Goal: Task Accomplishment & Management: Use online tool/utility

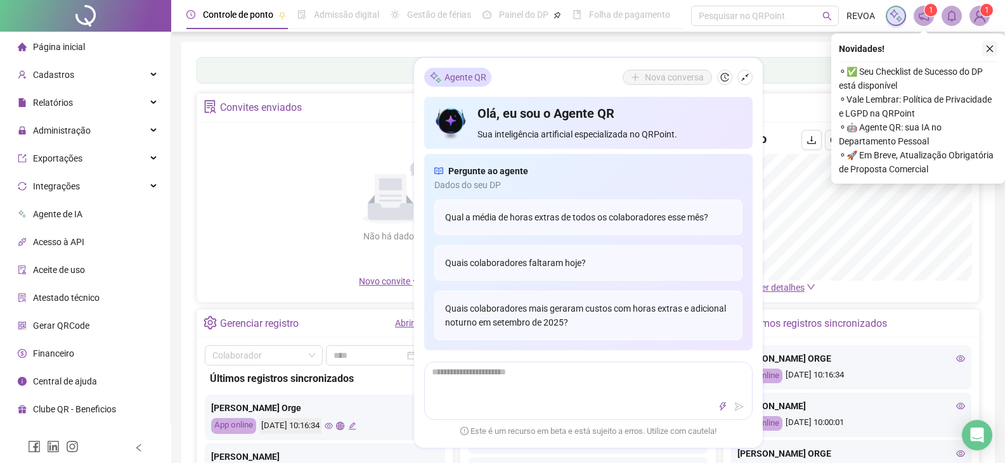
click at [990, 49] on icon "close" at bounding box center [989, 48] width 9 height 9
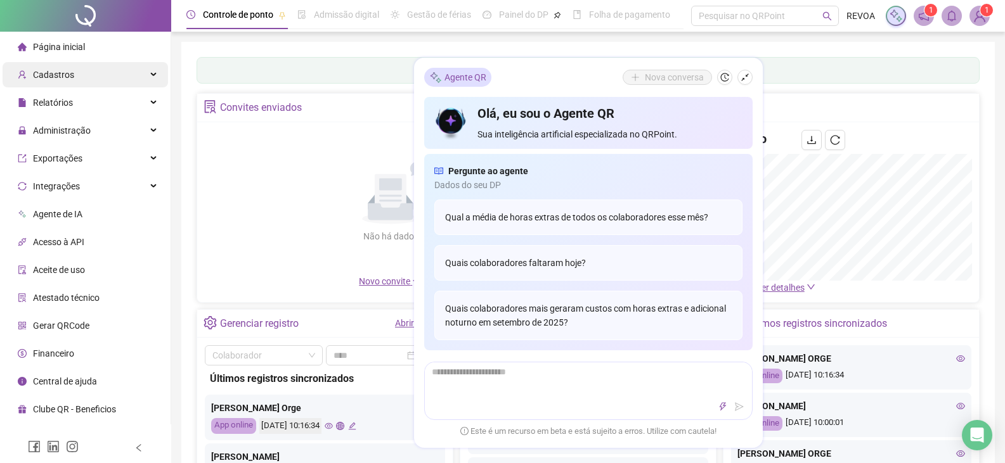
click at [79, 68] on div "Cadastros" at bounding box center [85, 74] width 165 height 25
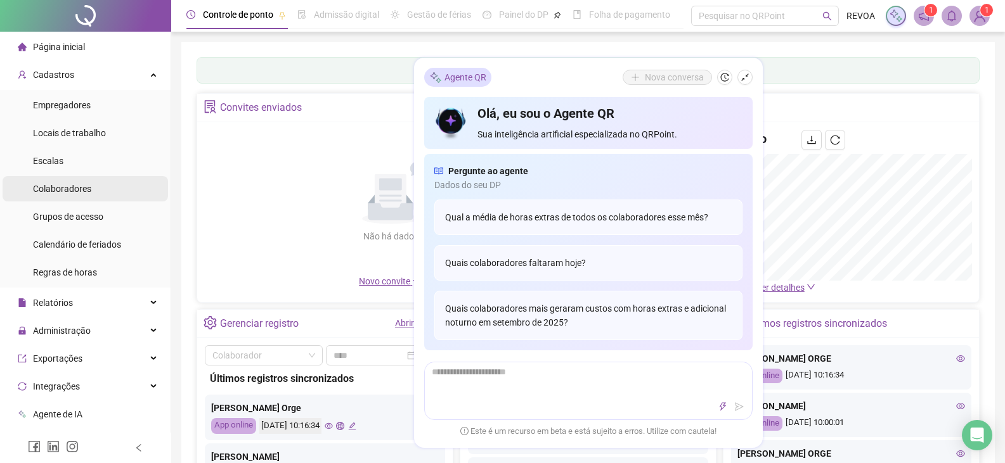
click at [74, 191] on span "Colaboradores" at bounding box center [62, 189] width 58 height 10
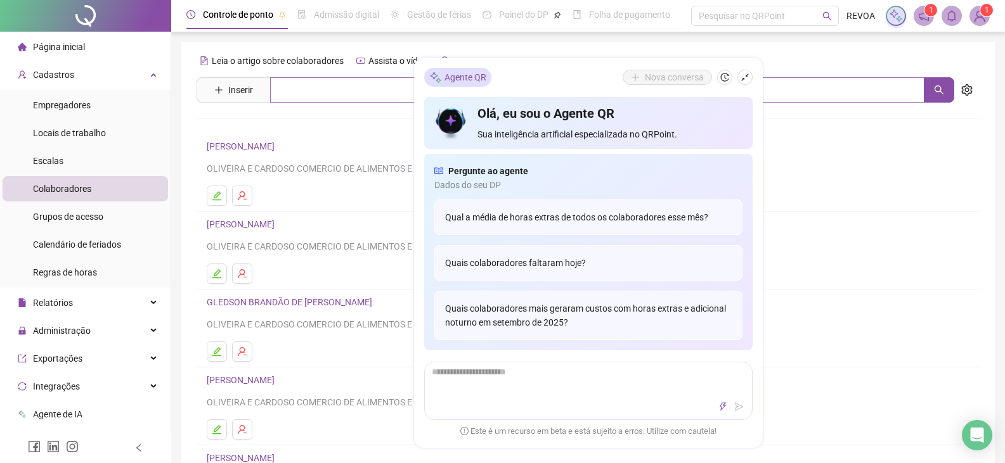
click at [810, 147] on h4 "[PERSON_NAME]" at bounding box center [588, 146] width 763 height 15
click at [789, 89] on input "text" at bounding box center [597, 89] width 654 height 25
click at [835, 285] on li "[PERSON_NAME] E CARDOSO COMERCIO DE ALIMENTOS E BEBIDAS LTDA" at bounding box center [587, 251] width 783 height 78
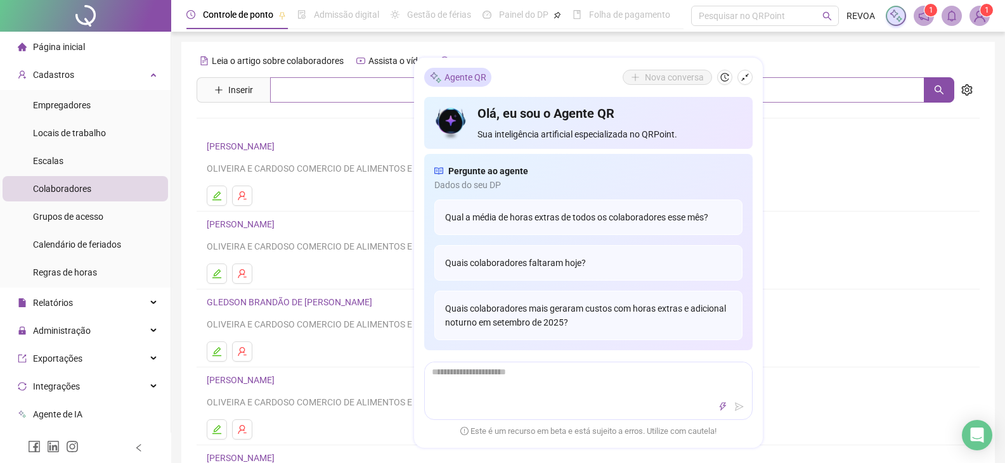
drag, startPoint x: 333, startPoint y: 103, endPoint x: 342, endPoint y: 90, distance: 15.7
click at [337, 97] on div "Leia o artigo sobre colaboradores Assista o vídeo Faça um tour Inserir Nenhum r…" at bounding box center [587, 297] width 783 height 492
click at [342, 89] on input "text" at bounding box center [597, 89] width 654 height 25
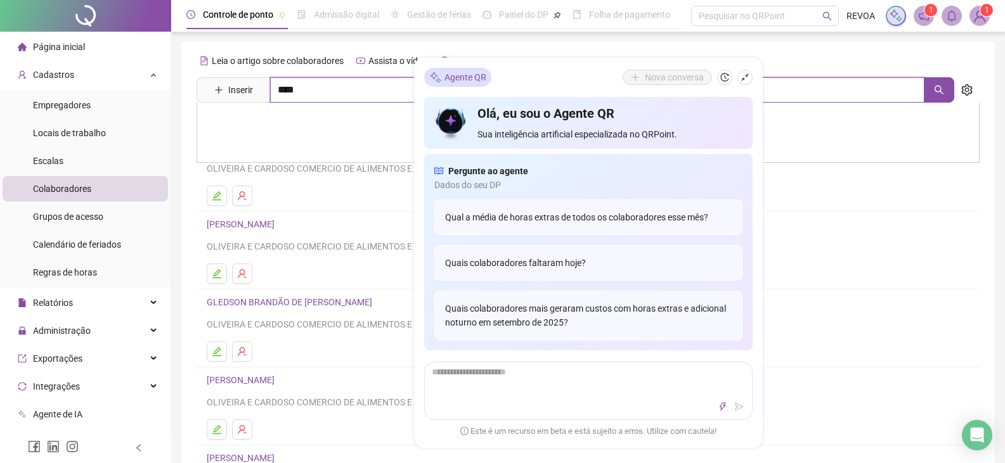
type input "****"
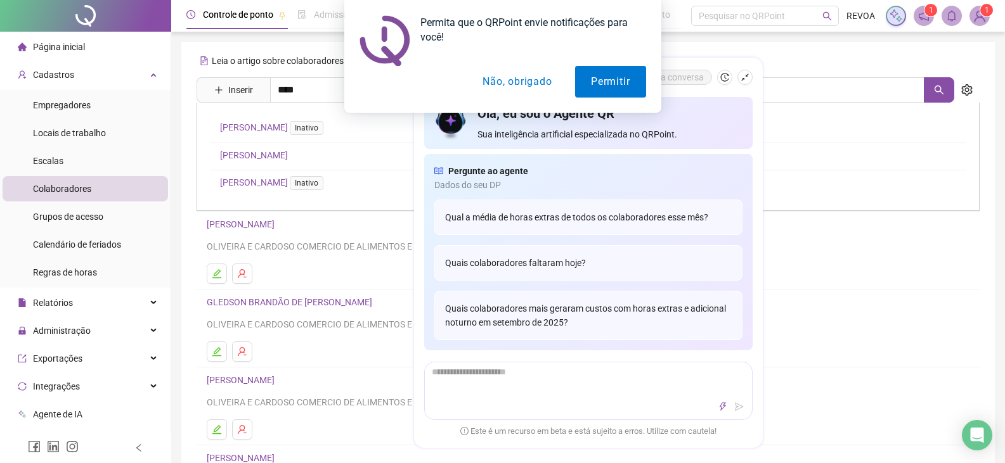
click at [533, 86] on button "Não, obrigado" at bounding box center [517, 82] width 101 height 32
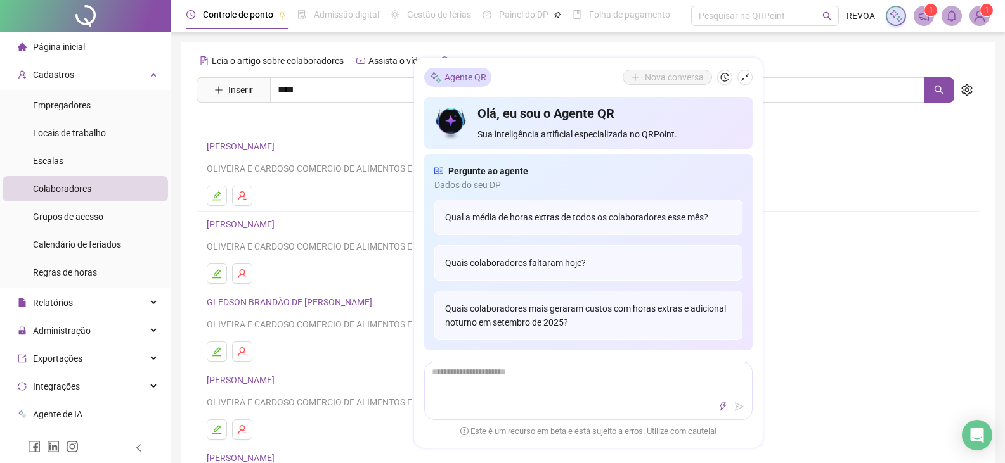
click at [814, 323] on div "OLIVEIRA E CARDOSO COMERCIO DE ALIMENTOS E BEBIDAS LTDA" at bounding box center [588, 325] width 763 height 14
click at [943, 81] on button "button" at bounding box center [939, 89] width 30 height 25
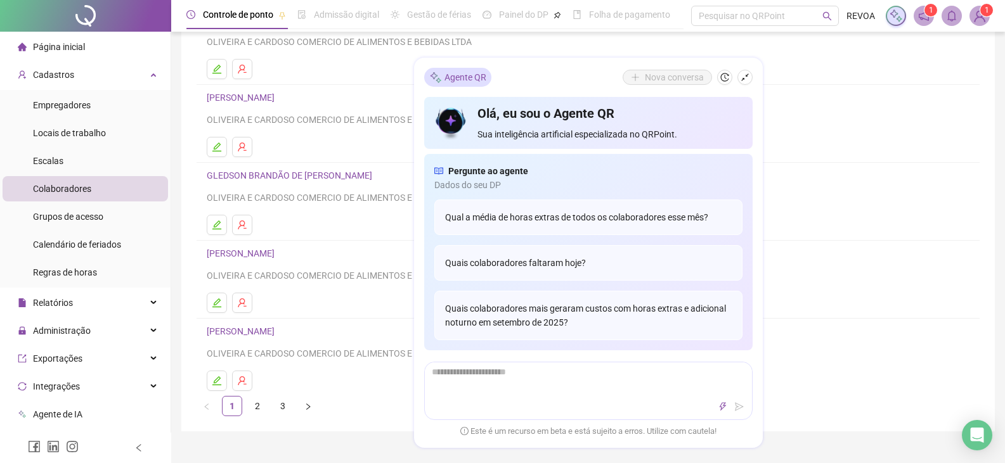
scroll to position [190, 0]
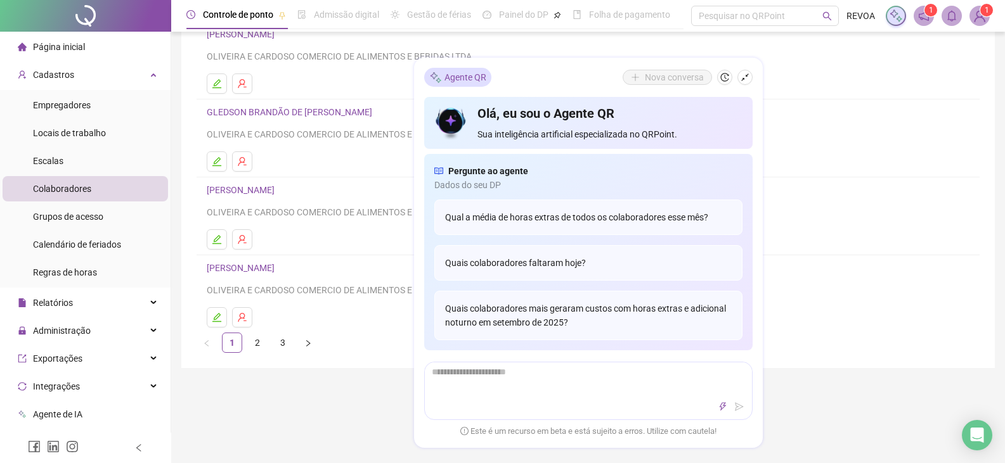
click at [278, 190] on link "[PERSON_NAME]" at bounding box center [243, 190] width 72 height 10
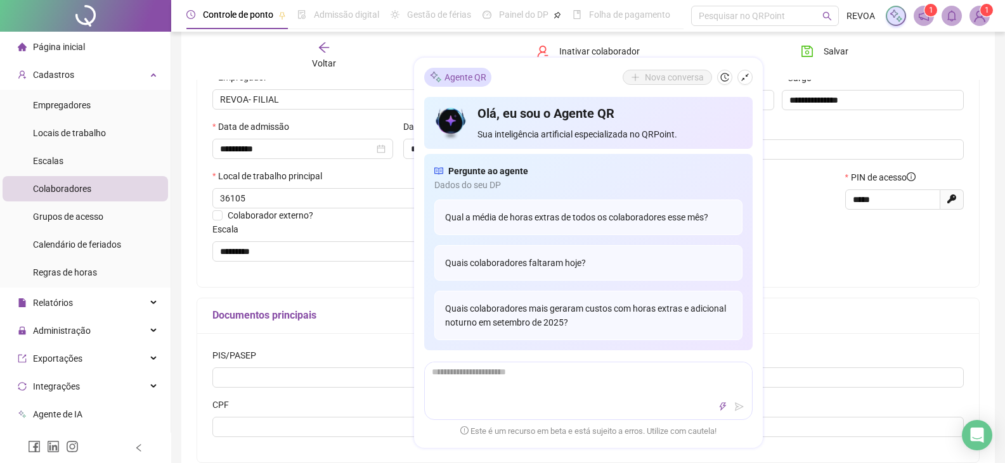
type input "*********"
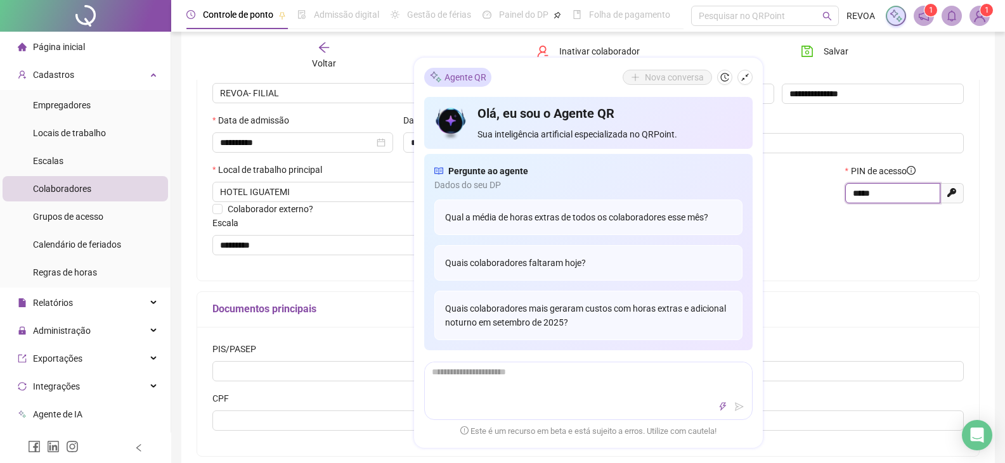
click at [880, 193] on input "*****" at bounding box center [891, 193] width 77 height 14
drag, startPoint x: 803, startPoint y: 288, endPoint x: 796, endPoint y: 299, distance: 13.4
click at [796, 299] on div "**********" at bounding box center [587, 208] width 783 height 497
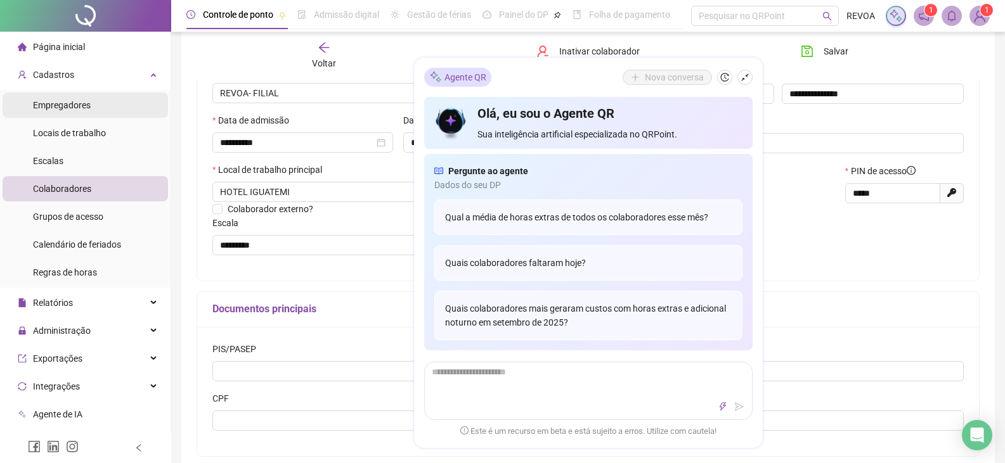
click at [63, 101] on span "Empregadores" at bounding box center [62, 105] width 58 height 10
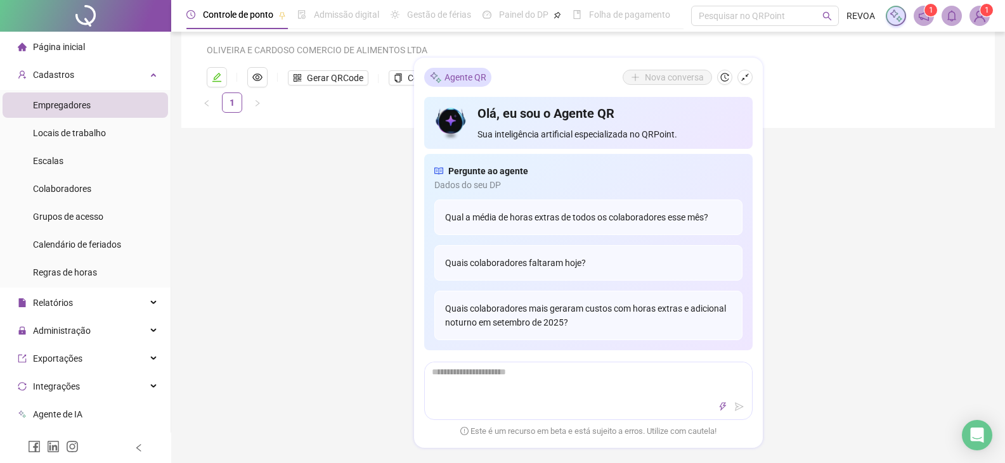
click at [798, 351] on div "Controle de ponto Admissão digital Gestão de férias Painel do DP Folha de pagam…" at bounding box center [588, 188] width 834 height 769
click at [312, 274] on div "Controle de ponto Admissão digital Gestão de férias Painel do DP Folha de pagam…" at bounding box center [588, 188] width 834 height 769
click at [67, 330] on span "Administração" at bounding box center [62, 331] width 58 height 10
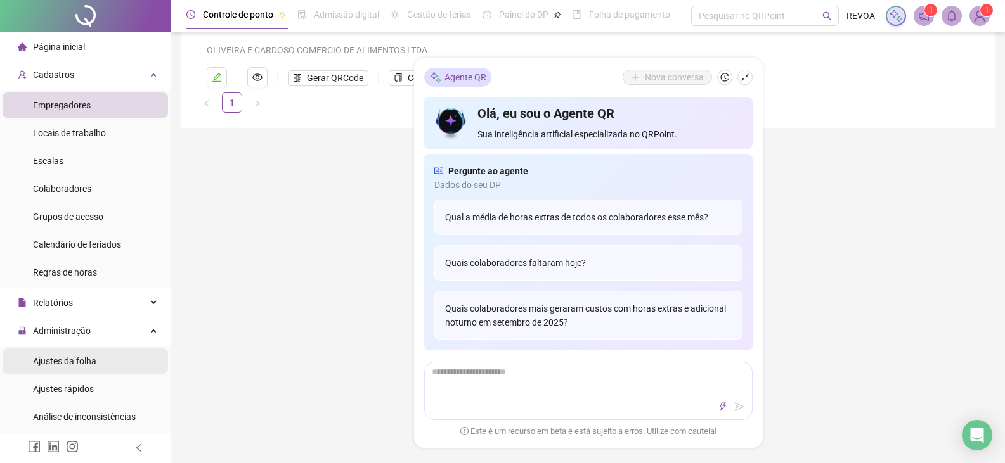
click at [63, 364] on span "Ajustes da folha" at bounding box center [64, 361] width 63 height 10
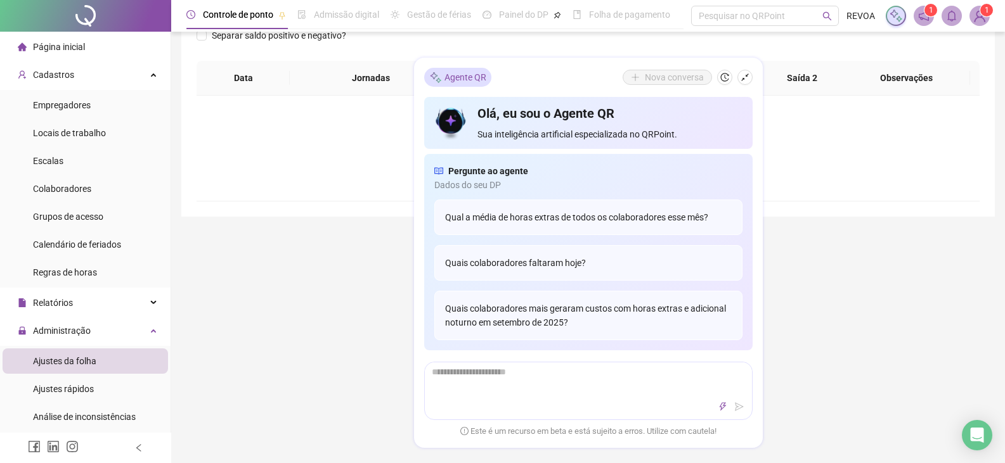
type input "**********"
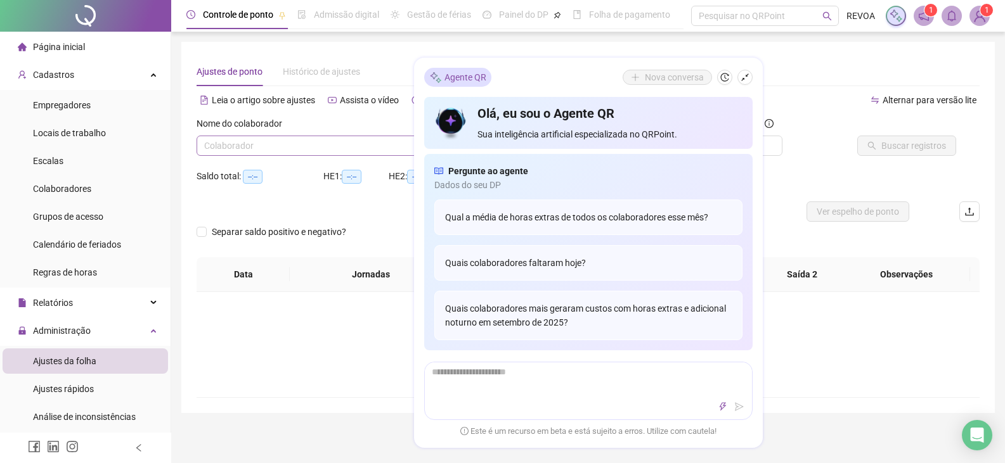
click at [296, 147] on input "search" at bounding box center [318, 145] width 228 height 19
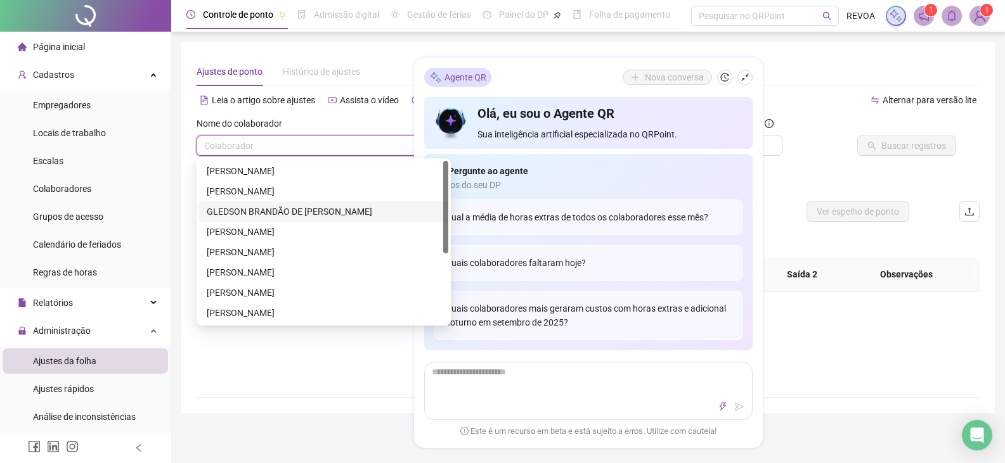
click at [273, 210] on div "GLEDSON BRANDÃO DE [PERSON_NAME]" at bounding box center [324, 212] width 234 height 14
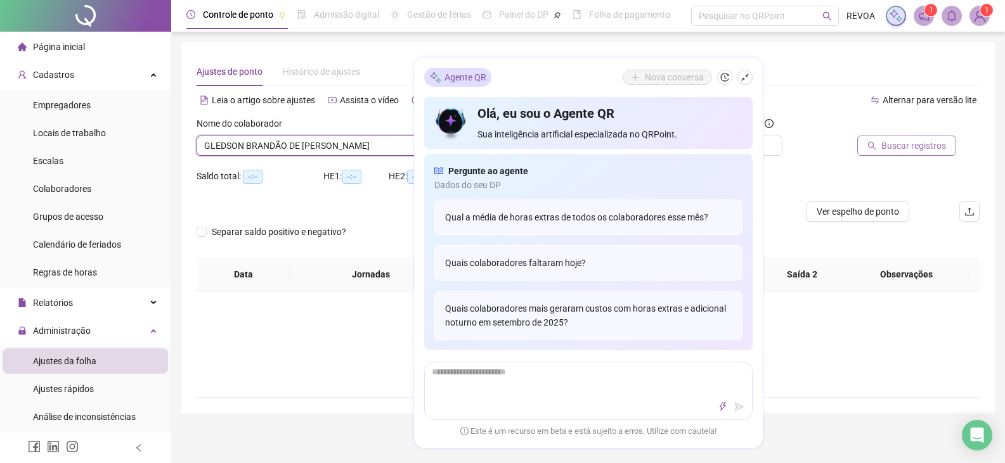
click at [893, 145] on span "Buscar registros" at bounding box center [913, 146] width 65 height 14
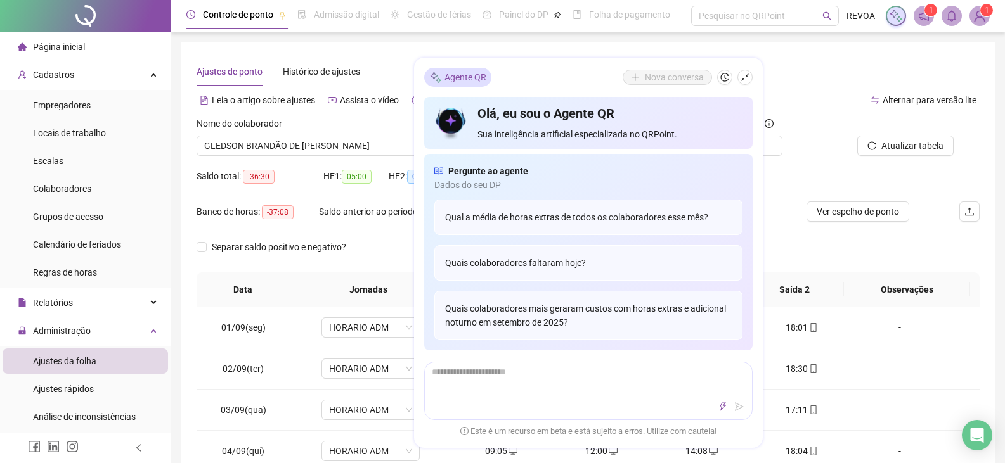
click at [808, 84] on div "Ajustes de ponto Histórico de ajustes" at bounding box center [587, 71] width 783 height 29
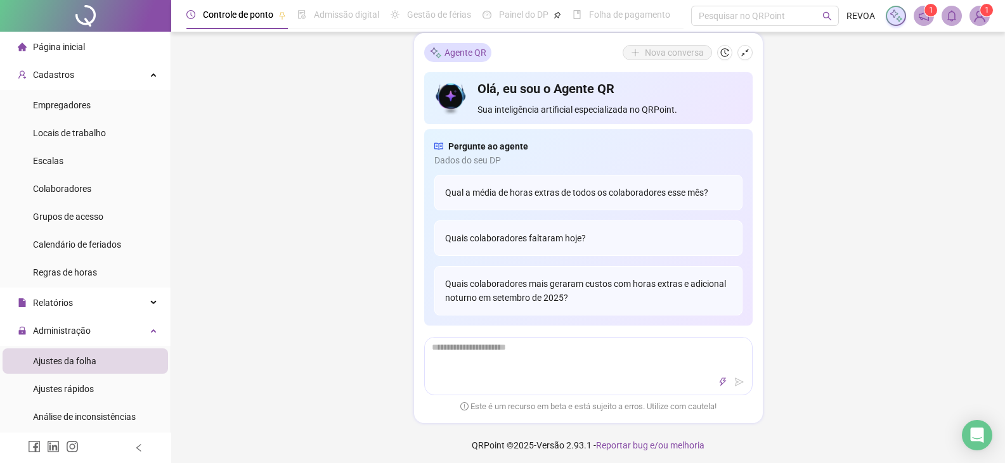
scroll to position [575, 0]
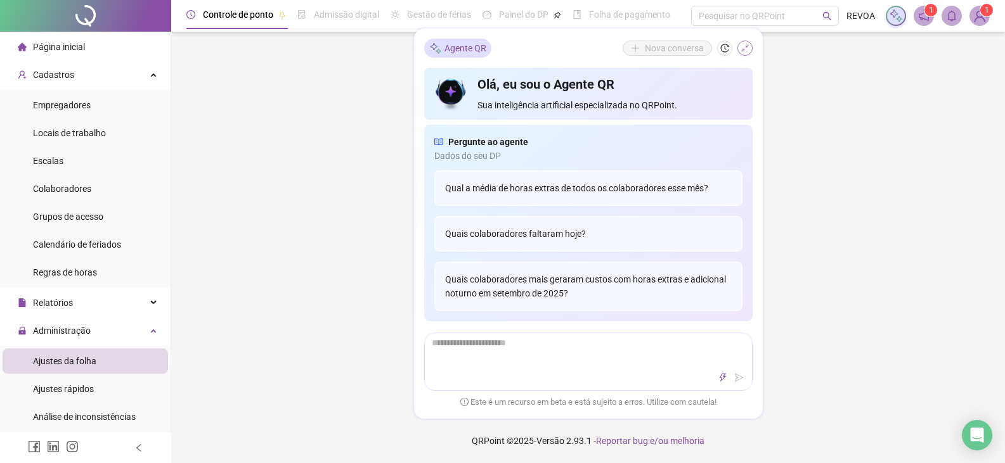
click at [738, 49] on button "button" at bounding box center [744, 48] width 15 height 15
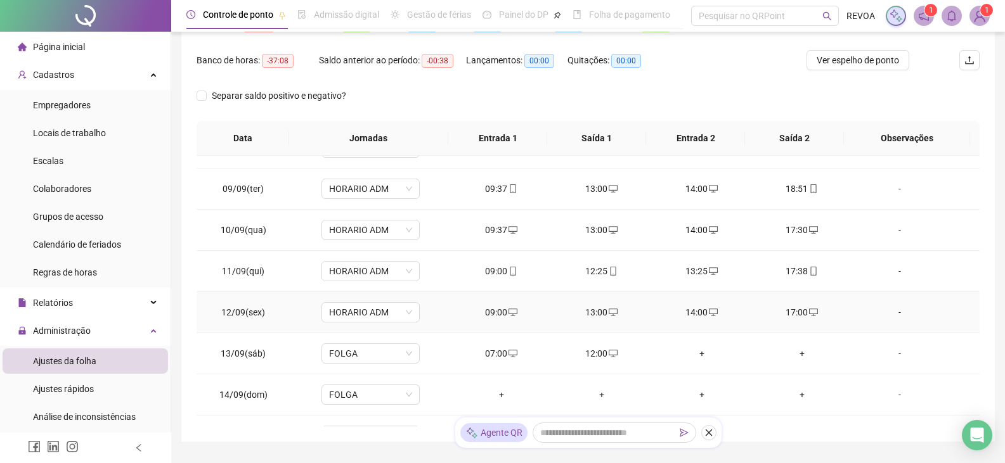
scroll to position [471, 0]
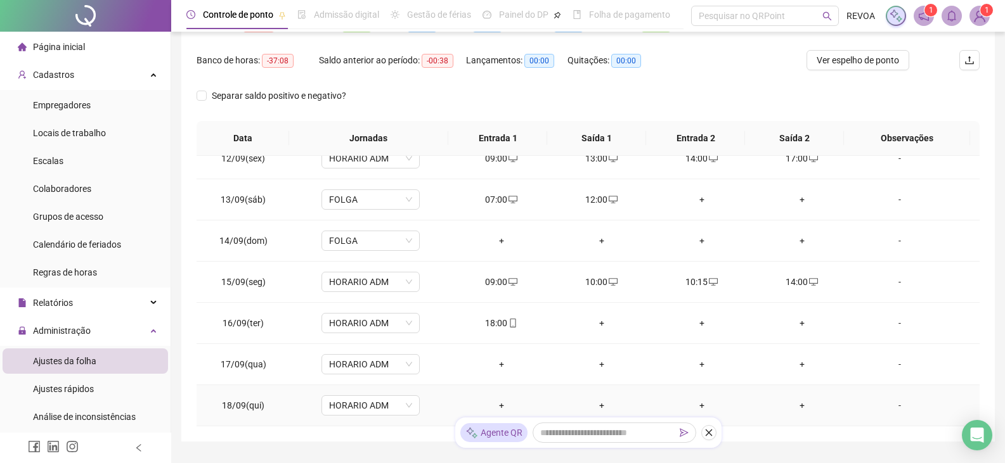
click at [496, 405] on div "+" at bounding box center [501, 406] width 80 height 14
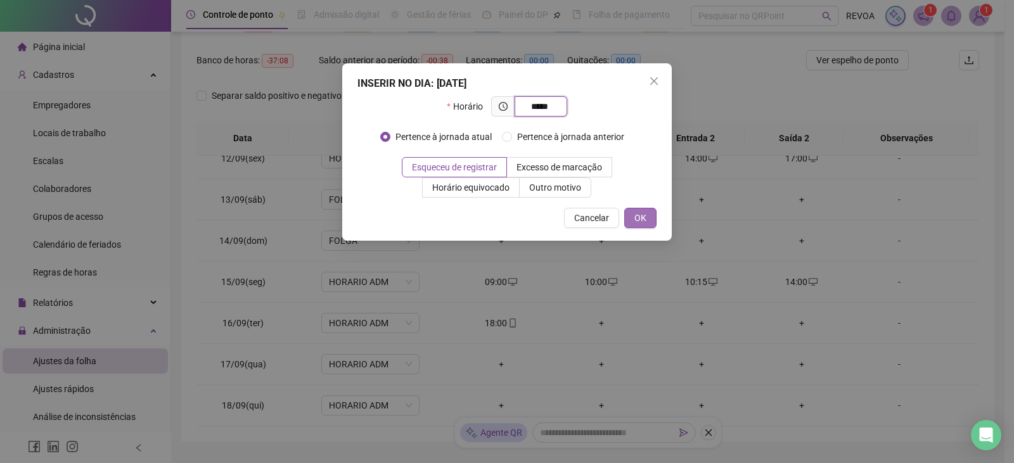
type input "*****"
click at [641, 217] on span "OK" at bounding box center [640, 218] width 12 height 14
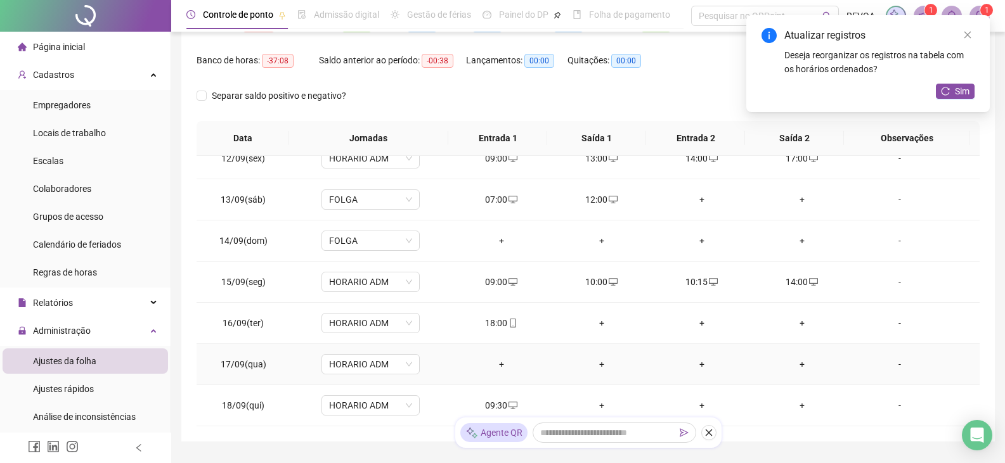
click at [498, 363] on div "+" at bounding box center [501, 364] width 80 height 14
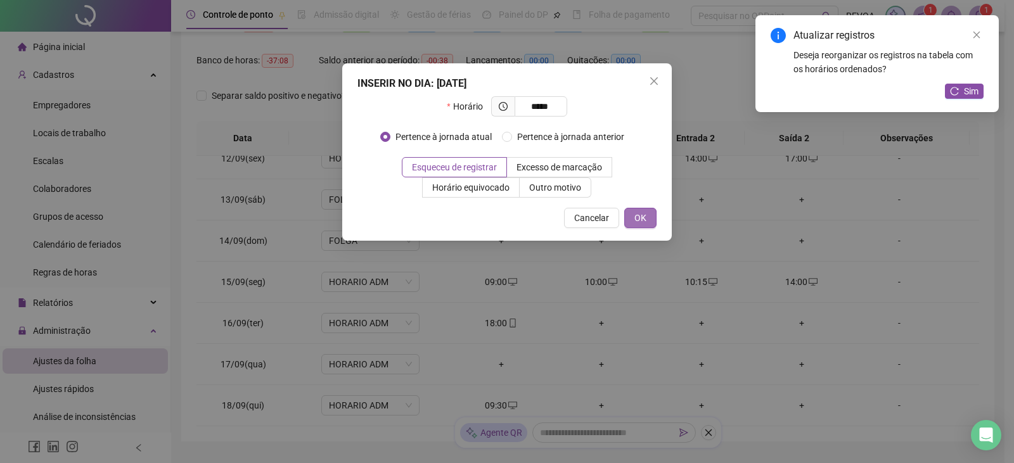
type input "*****"
click at [640, 222] on span "OK" at bounding box center [640, 218] width 12 height 14
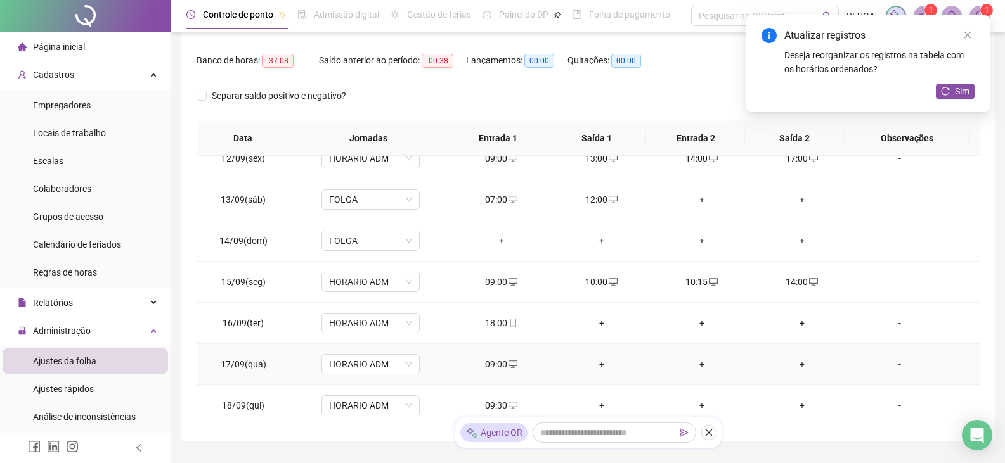
scroll to position [215, 0]
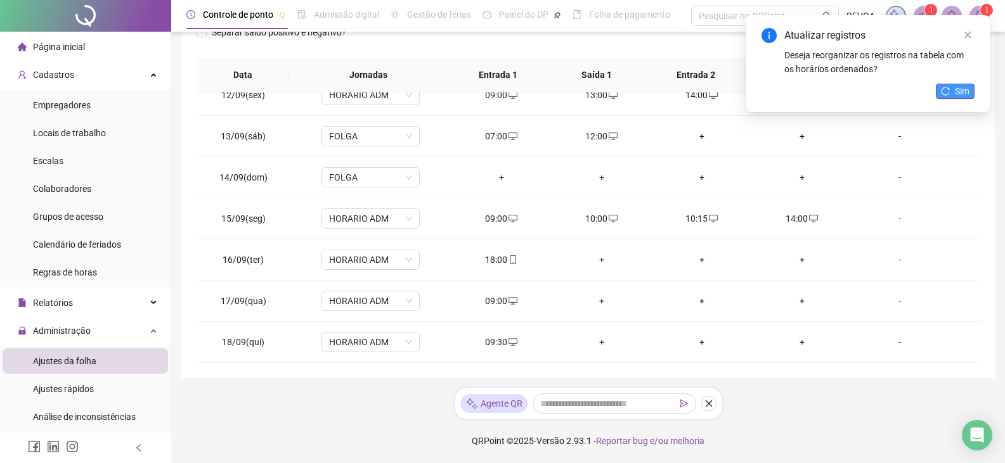
click at [953, 94] on button "Sim" at bounding box center [955, 91] width 39 height 15
click at [953, 93] on button "Sim" at bounding box center [955, 91] width 39 height 15
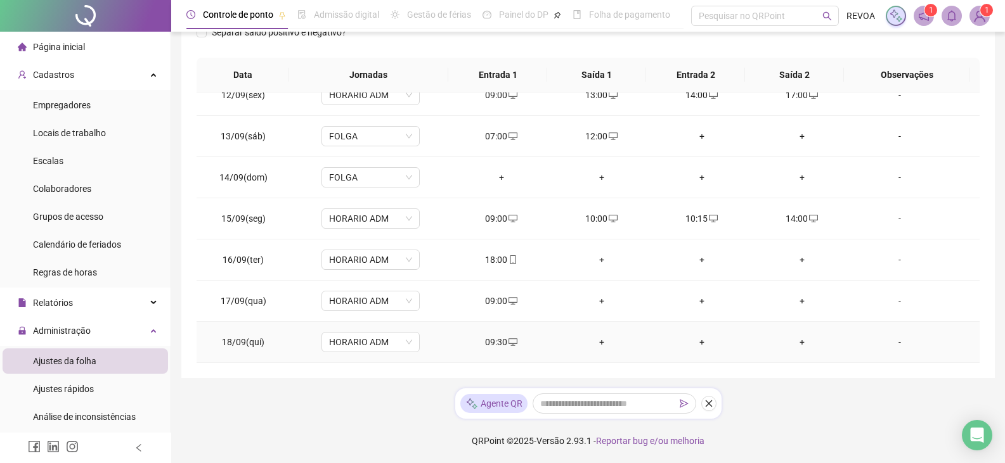
click at [598, 340] on div "+" at bounding box center [602, 342] width 80 height 14
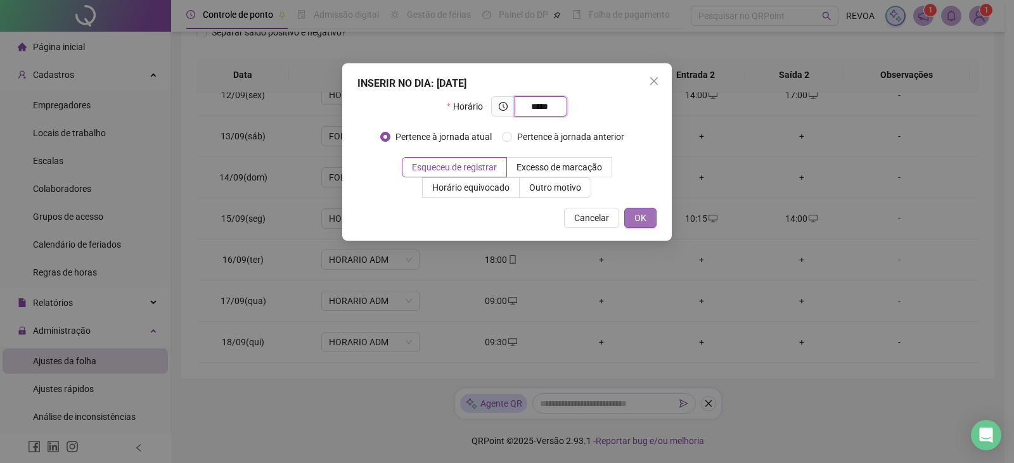
type input "*****"
click at [636, 217] on span "OK" at bounding box center [640, 218] width 12 height 14
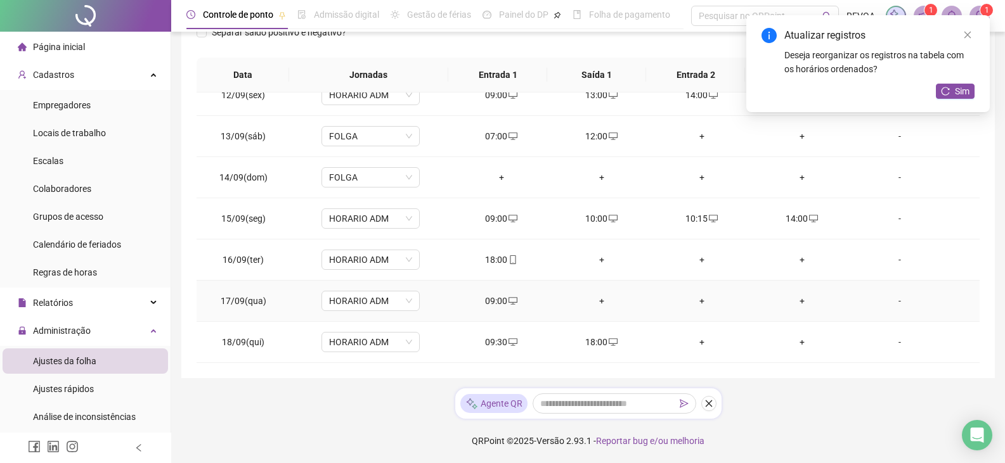
click at [598, 299] on div "+" at bounding box center [602, 301] width 80 height 14
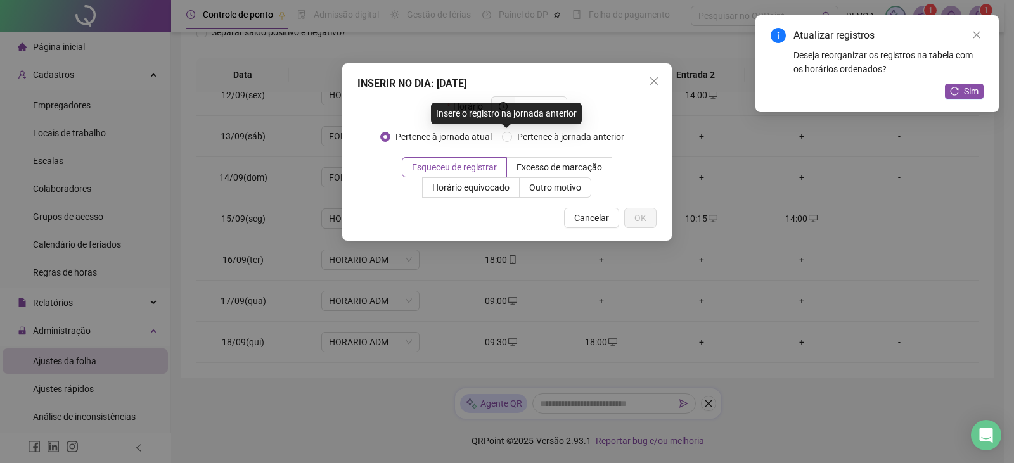
click at [547, 108] on div "Insere o registro na jornada anterior" at bounding box center [506, 114] width 151 height 22
click at [546, 100] on input "text" at bounding box center [539, 107] width 35 height 14
click at [548, 101] on input "text" at bounding box center [539, 107] width 35 height 14
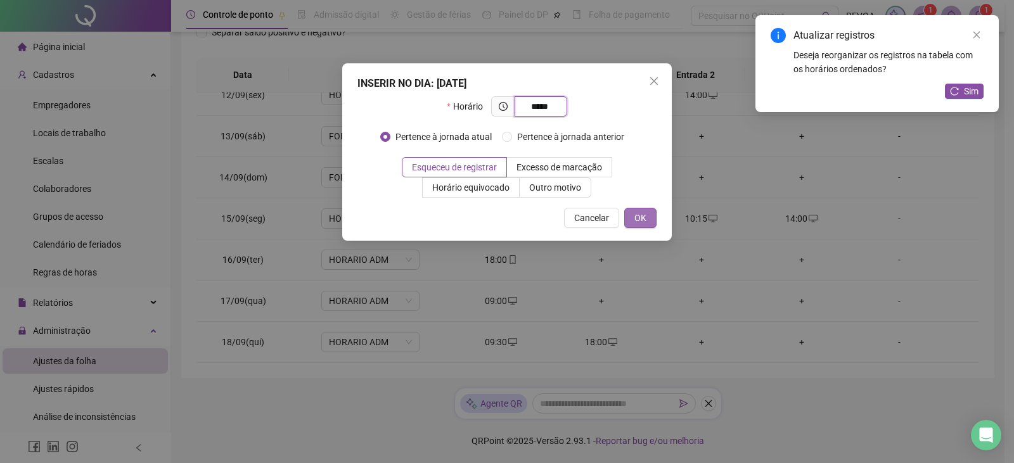
type input "*****"
click at [643, 217] on span "OK" at bounding box center [640, 218] width 12 height 14
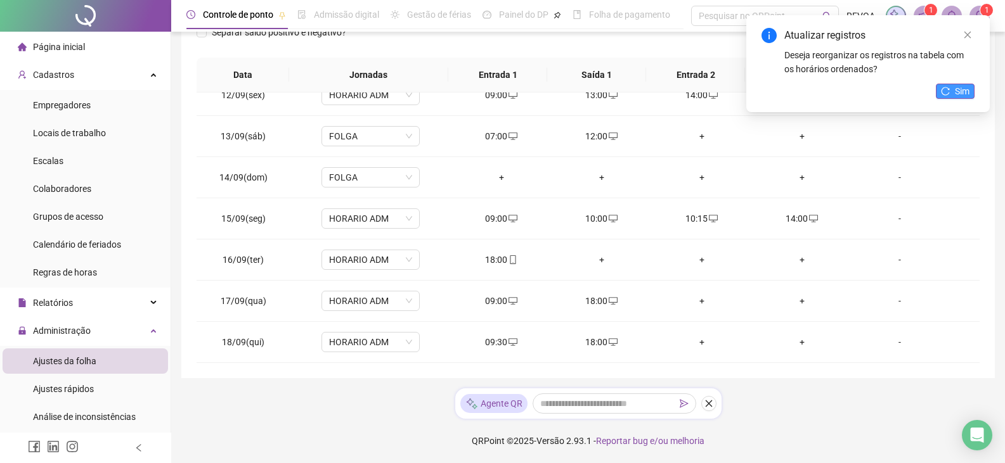
click at [959, 95] on span "Sim" at bounding box center [962, 91] width 15 height 14
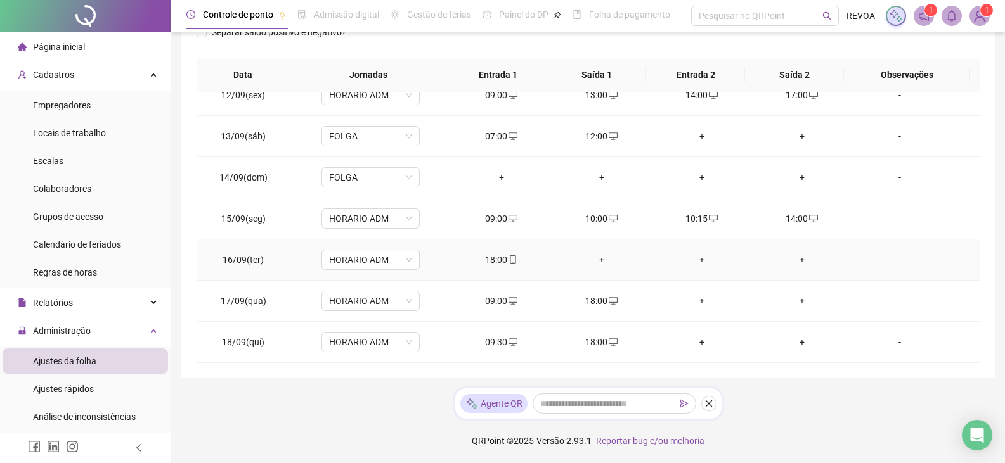
click at [598, 257] on div "+" at bounding box center [602, 260] width 80 height 14
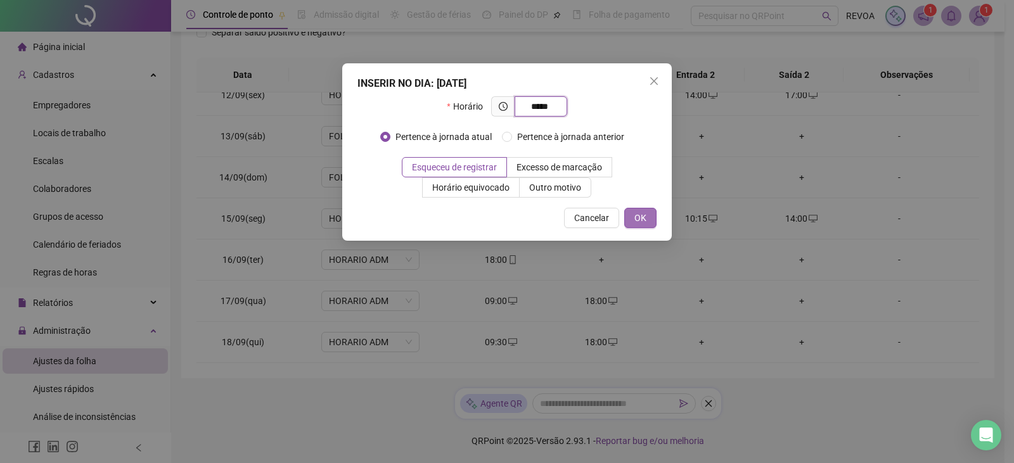
type input "*****"
click at [638, 221] on span "OK" at bounding box center [640, 218] width 12 height 14
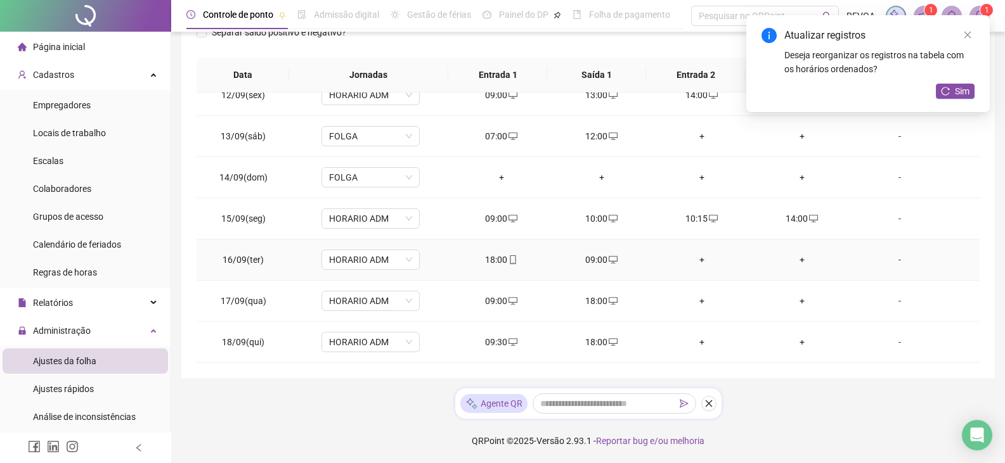
click at [697, 259] on div "+" at bounding box center [702, 260] width 80 height 14
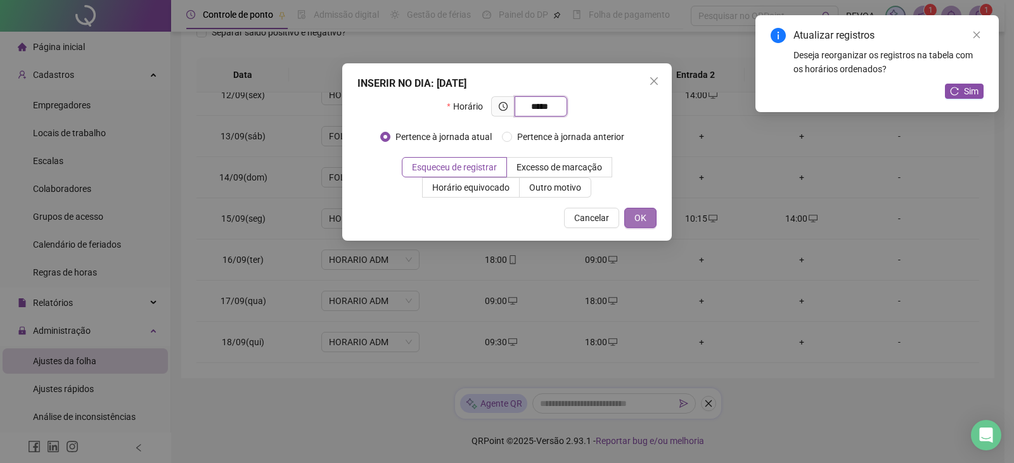
type input "*****"
click at [649, 221] on button "OK" at bounding box center [640, 218] width 32 height 20
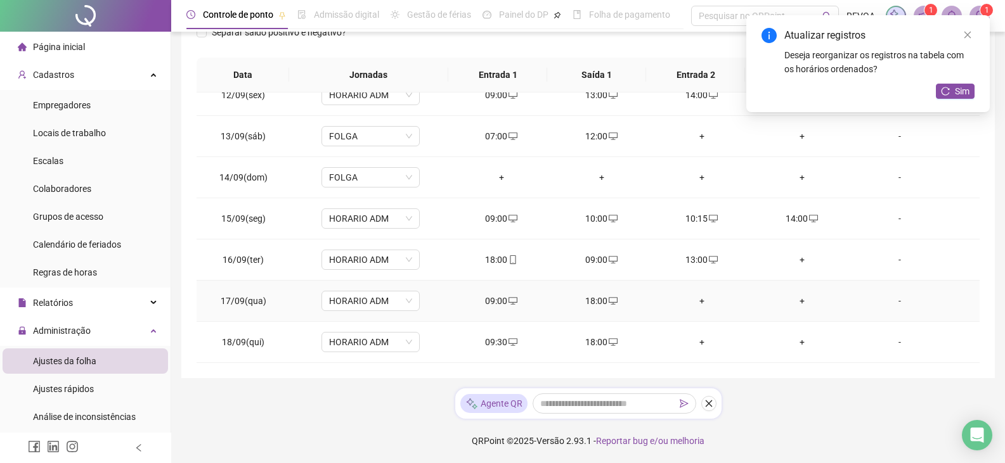
click at [698, 302] on div "+" at bounding box center [702, 301] width 80 height 14
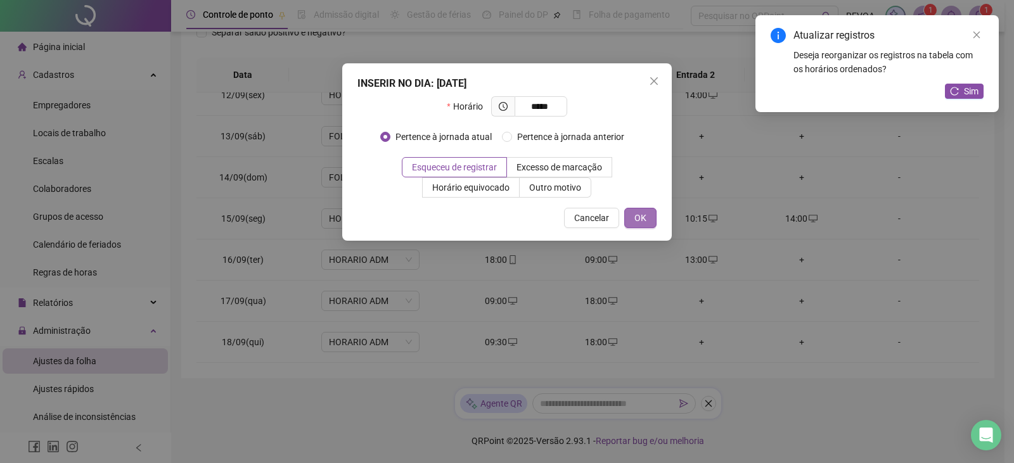
type input "*****"
click at [638, 212] on span "OK" at bounding box center [640, 218] width 12 height 14
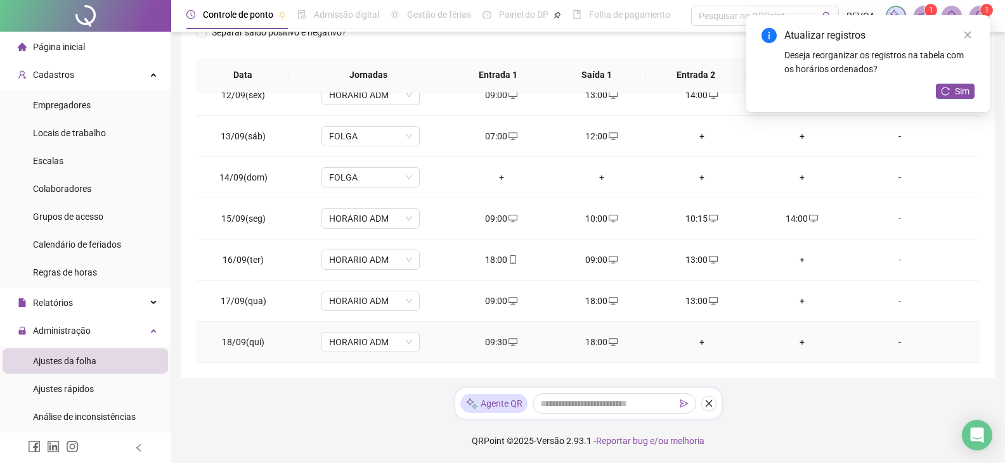
click at [694, 337] on div "+" at bounding box center [702, 342] width 80 height 14
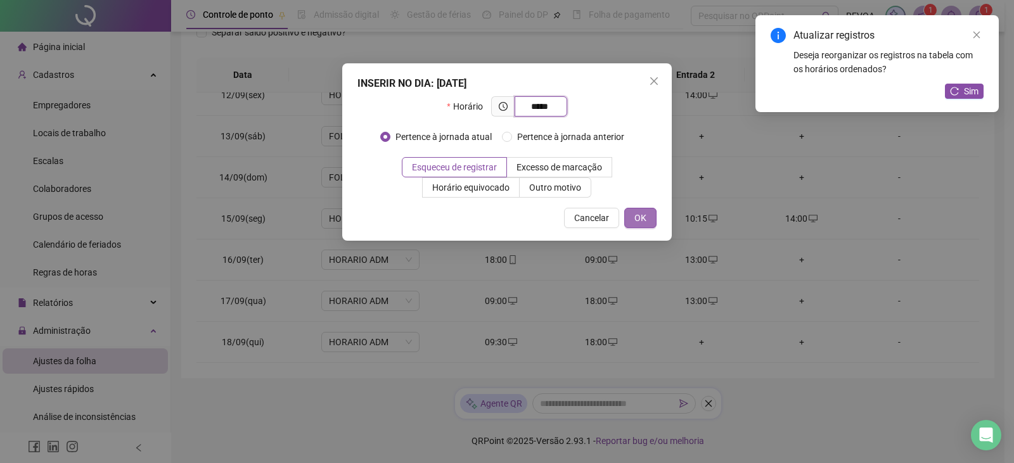
type input "*****"
click at [648, 214] on button "OK" at bounding box center [640, 218] width 32 height 20
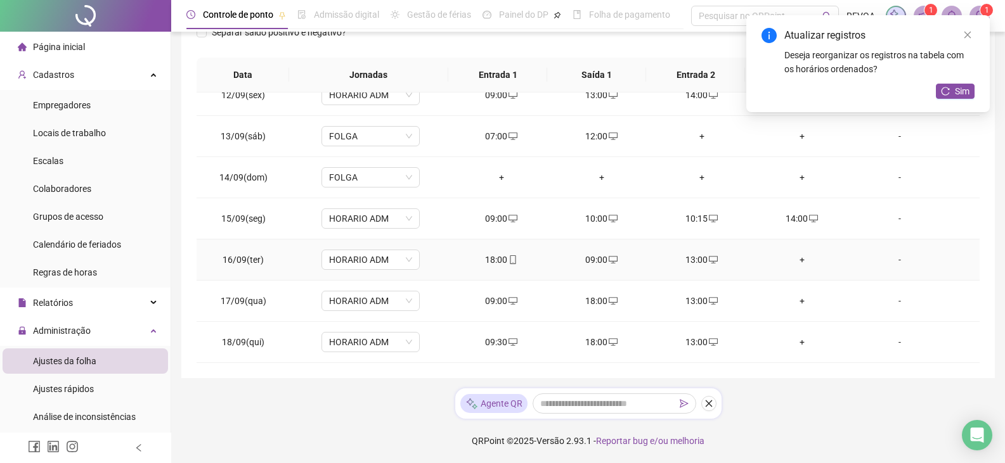
click at [794, 254] on div "+" at bounding box center [802, 260] width 80 height 14
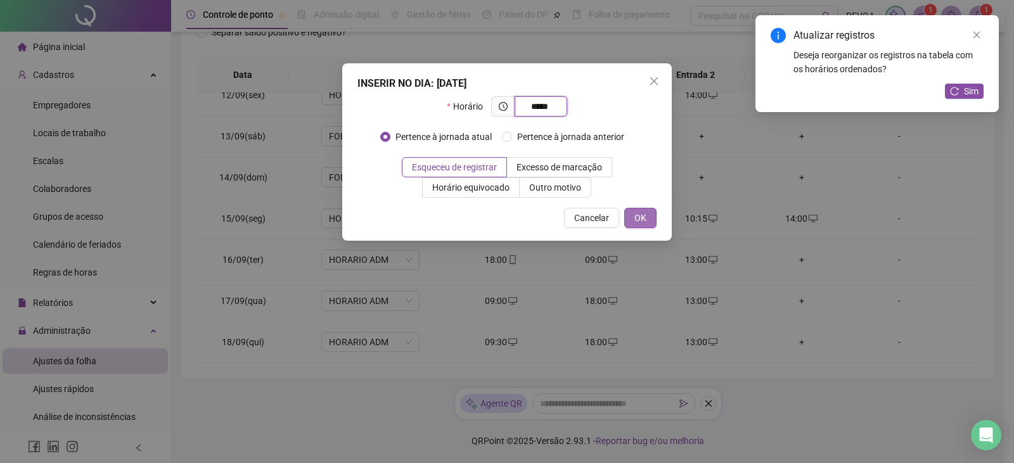
type input "*****"
click at [648, 217] on button "OK" at bounding box center [640, 218] width 32 height 20
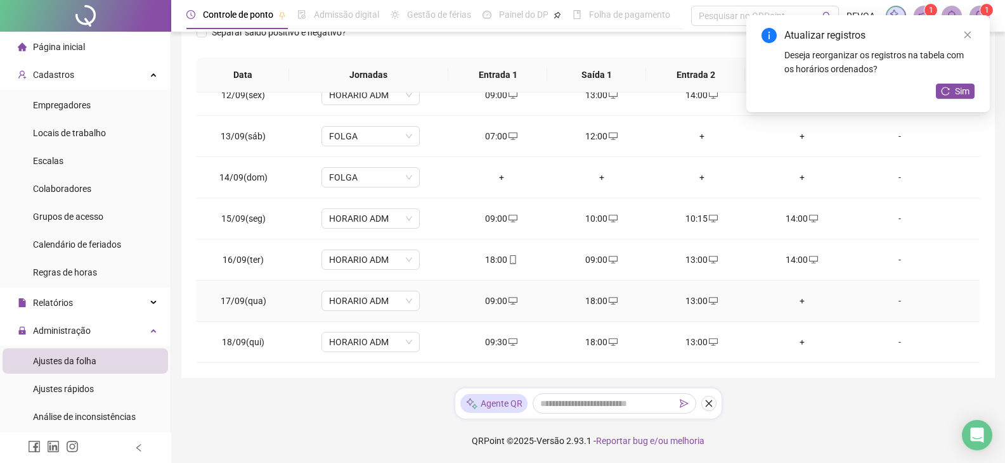
click at [795, 296] on div "+" at bounding box center [802, 301] width 80 height 14
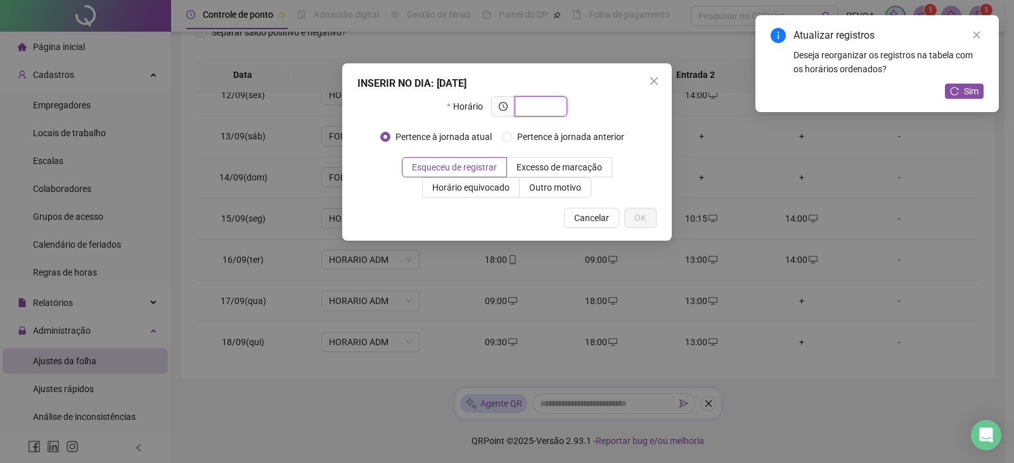
click at [554, 109] on input "text" at bounding box center [539, 107] width 35 height 14
type input "*****"
click at [639, 214] on span "OK" at bounding box center [640, 218] width 12 height 14
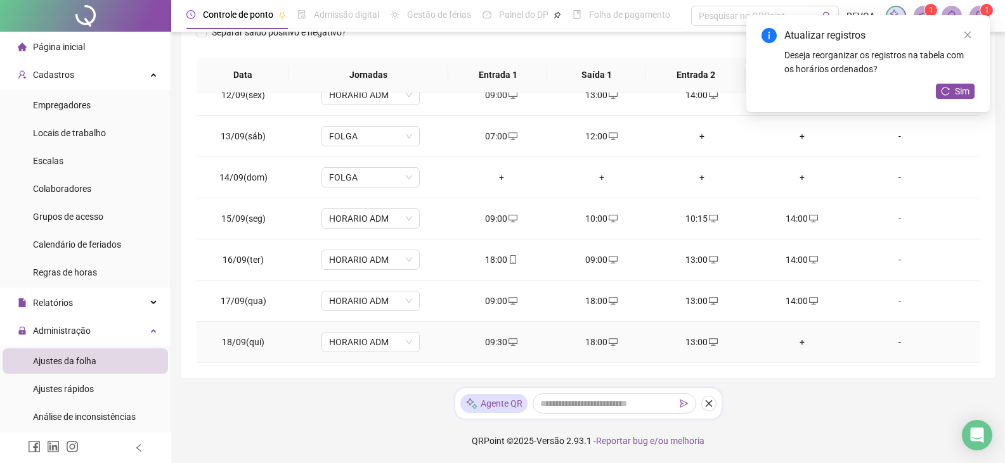
click at [794, 342] on div "+" at bounding box center [802, 342] width 80 height 14
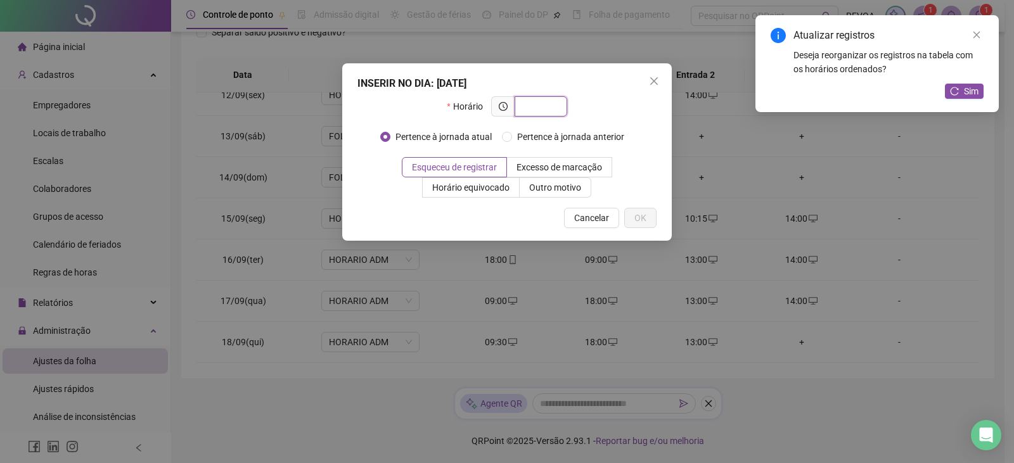
click at [552, 106] on input "text" at bounding box center [539, 107] width 35 height 14
type input "*****"
click at [645, 213] on span "OK" at bounding box center [640, 218] width 12 height 14
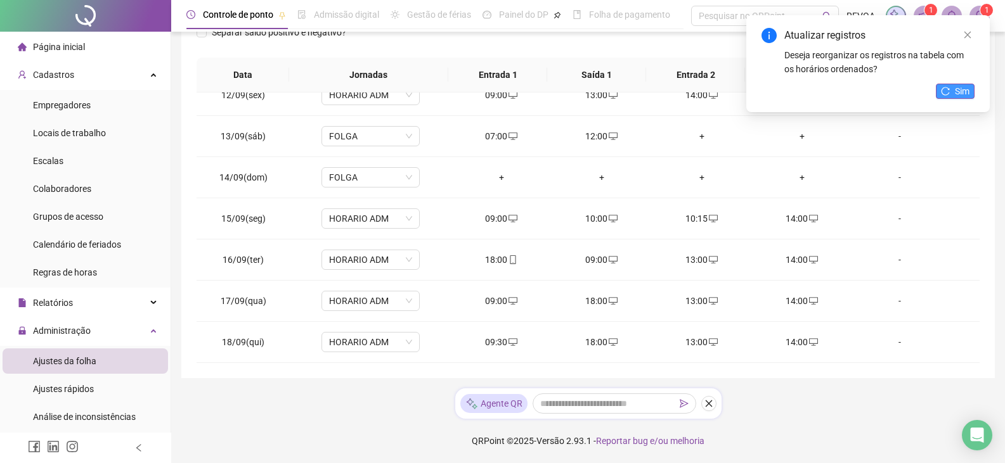
click at [956, 87] on span "Sim" at bounding box center [962, 91] width 15 height 14
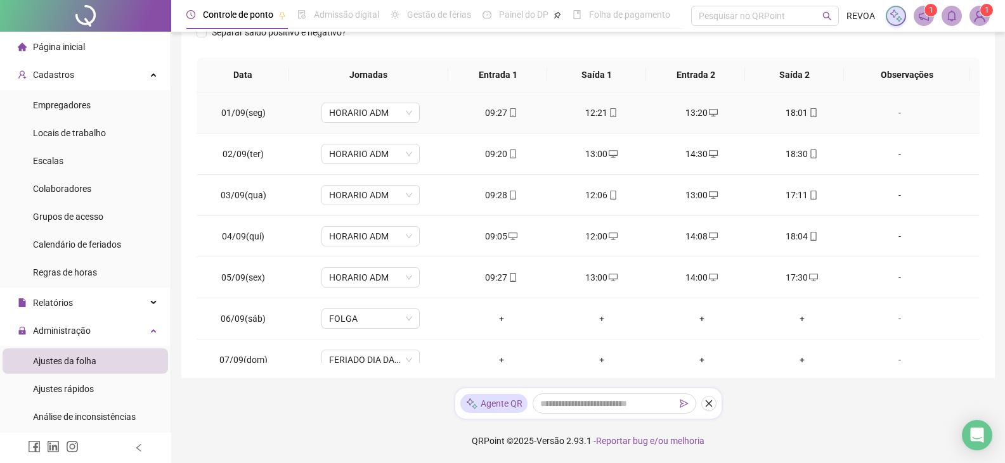
scroll to position [0, 0]
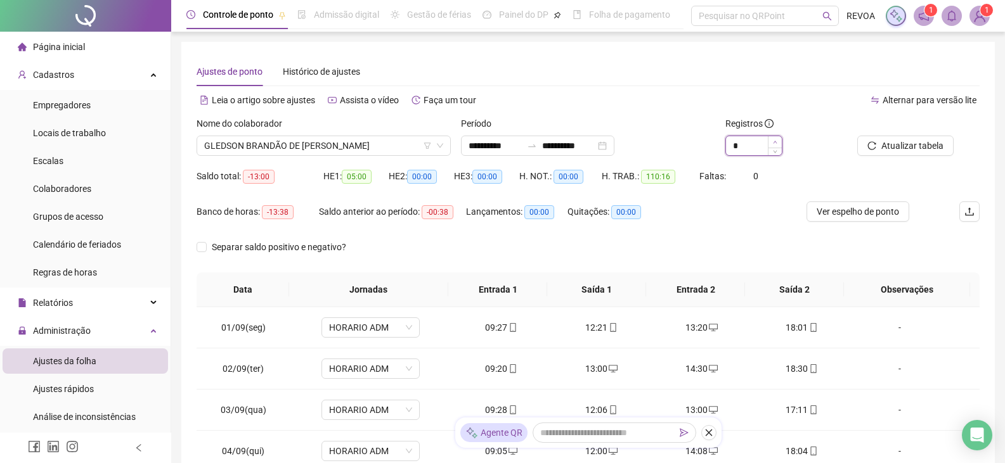
click at [773, 140] on icon "up" at bounding box center [775, 142] width 4 height 4
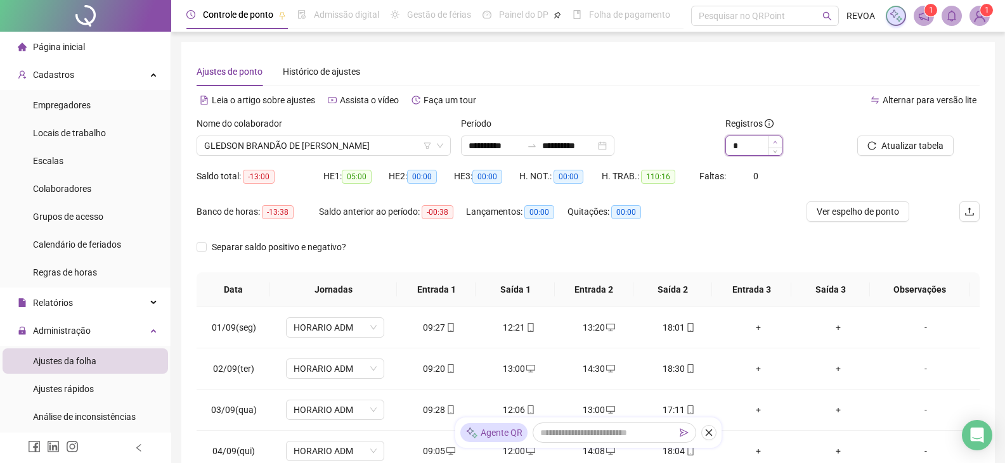
click at [773, 140] on icon "up" at bounding box center [775, 142] width 4 height 4
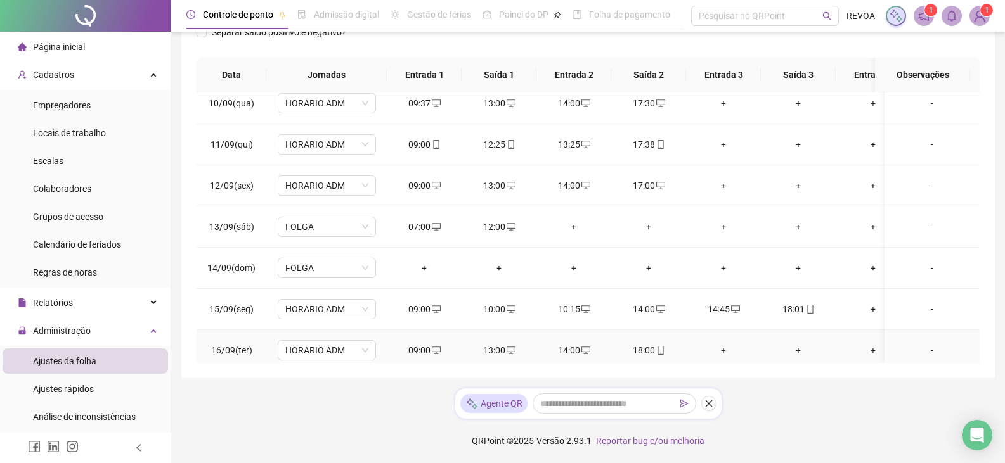
scroll to position [480, 0]
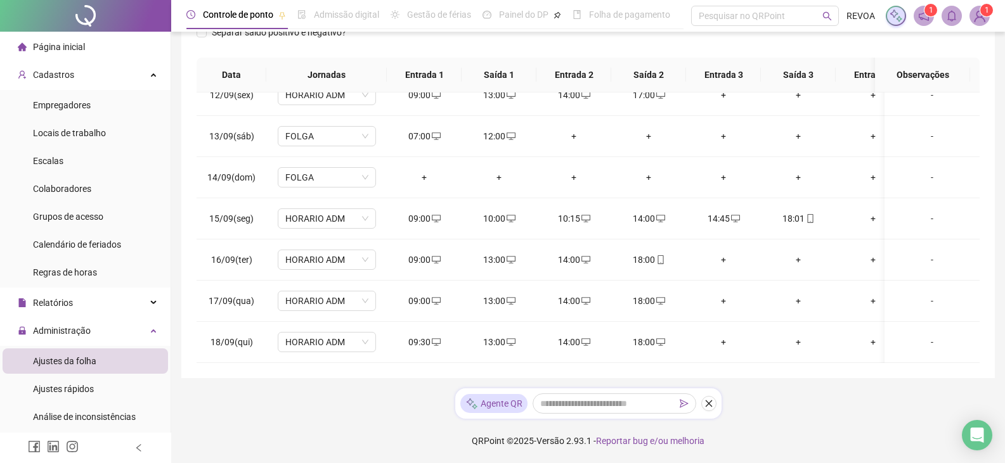
click at [711, 406] on icon "close" at bounding box center [708, 404] width 7 height 7
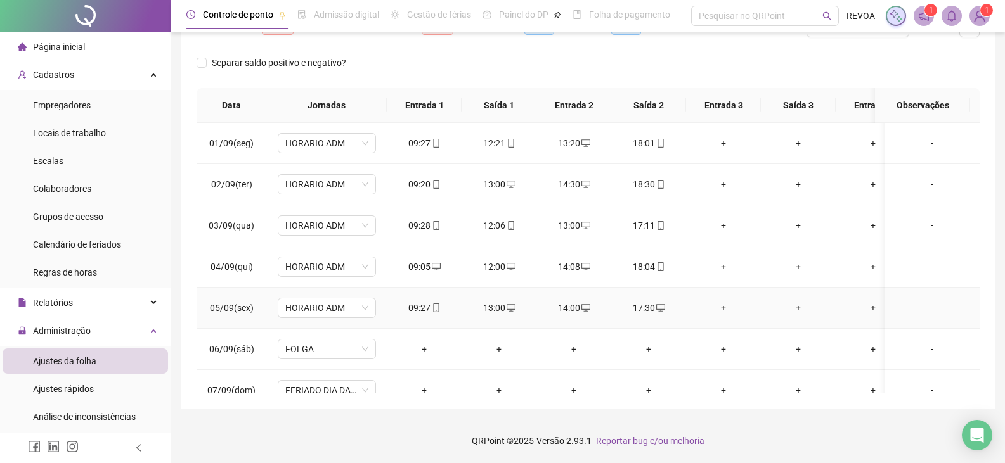
scroll to position [0, 0]
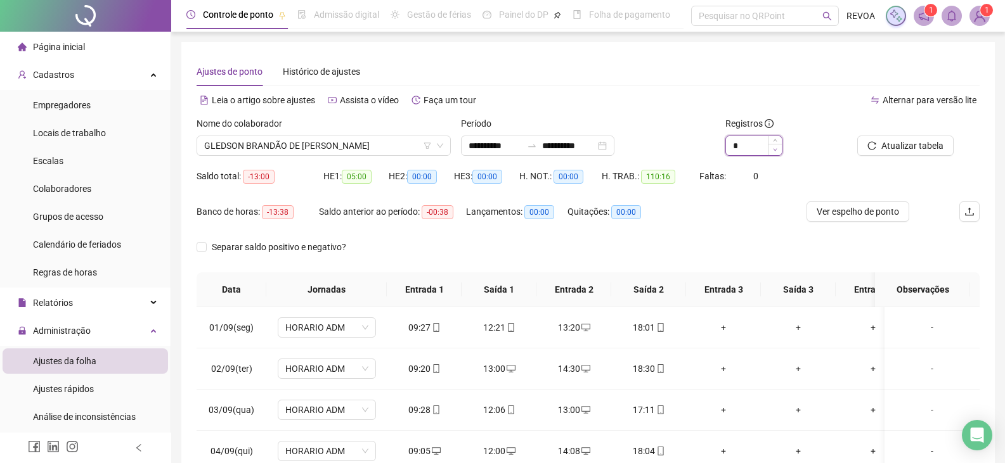
click at [776, 148] on icon "down" at bounding box center [775, 150] width 4 height 4
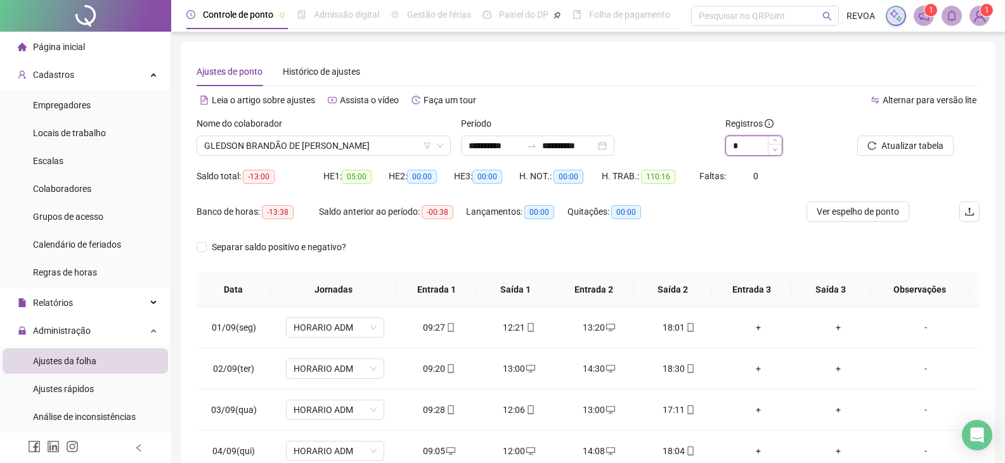
click at [776, 149] on icon "down" at bounding box center [775, 150] width 4 height 3
type input "*"
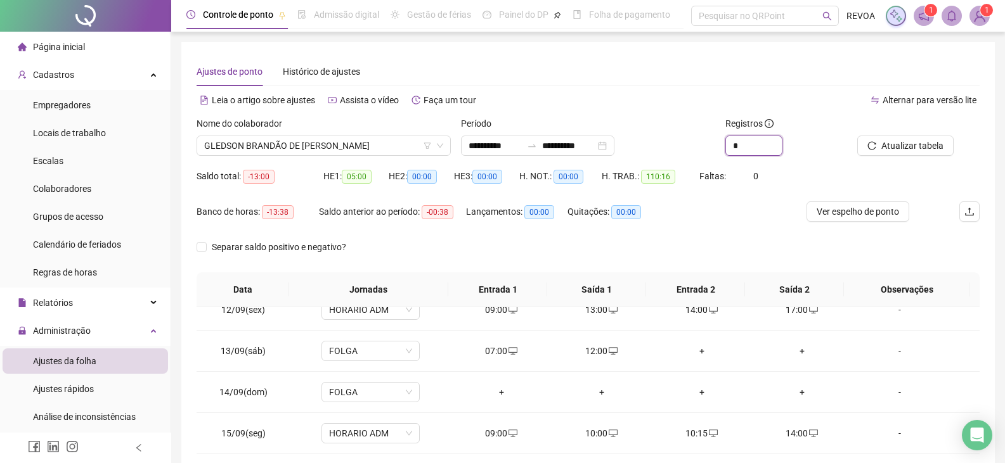
scroll to position [184, 0]
